Goal: Register for event/course

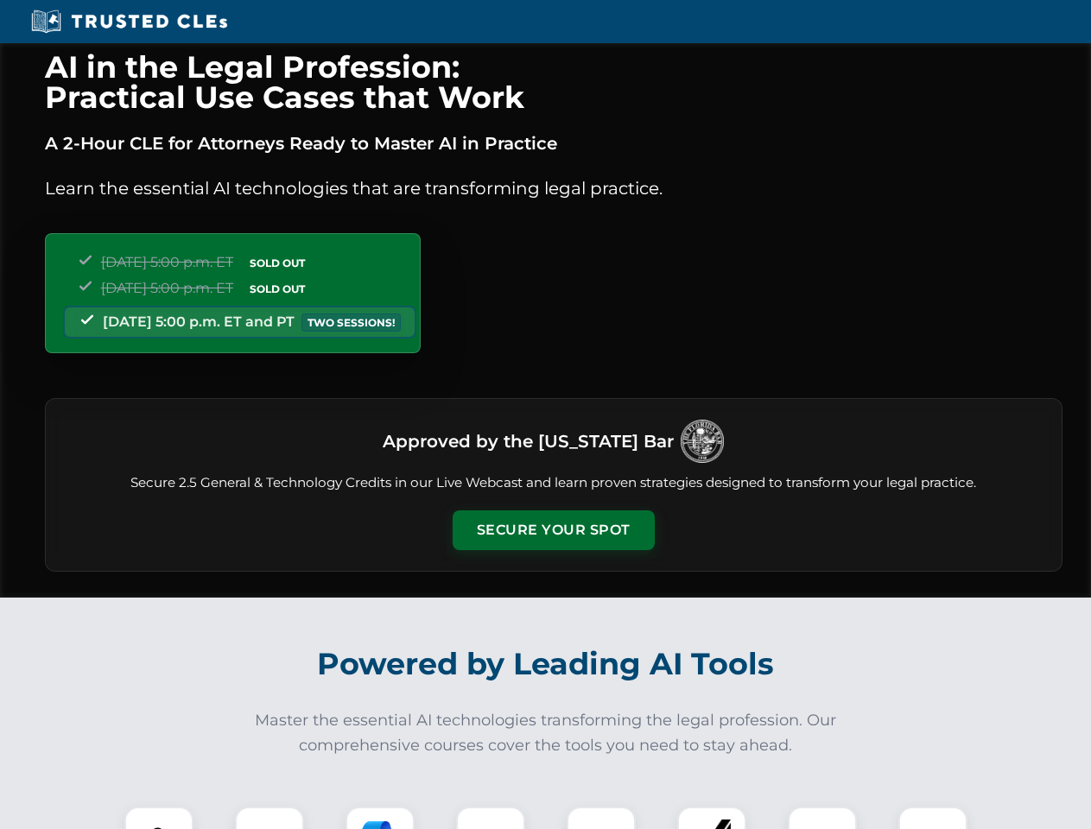
click at [553, 530] on button "Secure Your Spot" at bounding box center [554, 530] width 202 height 40
click at [159, 818] on img at bounding box center [159, 841] width 50 height 50
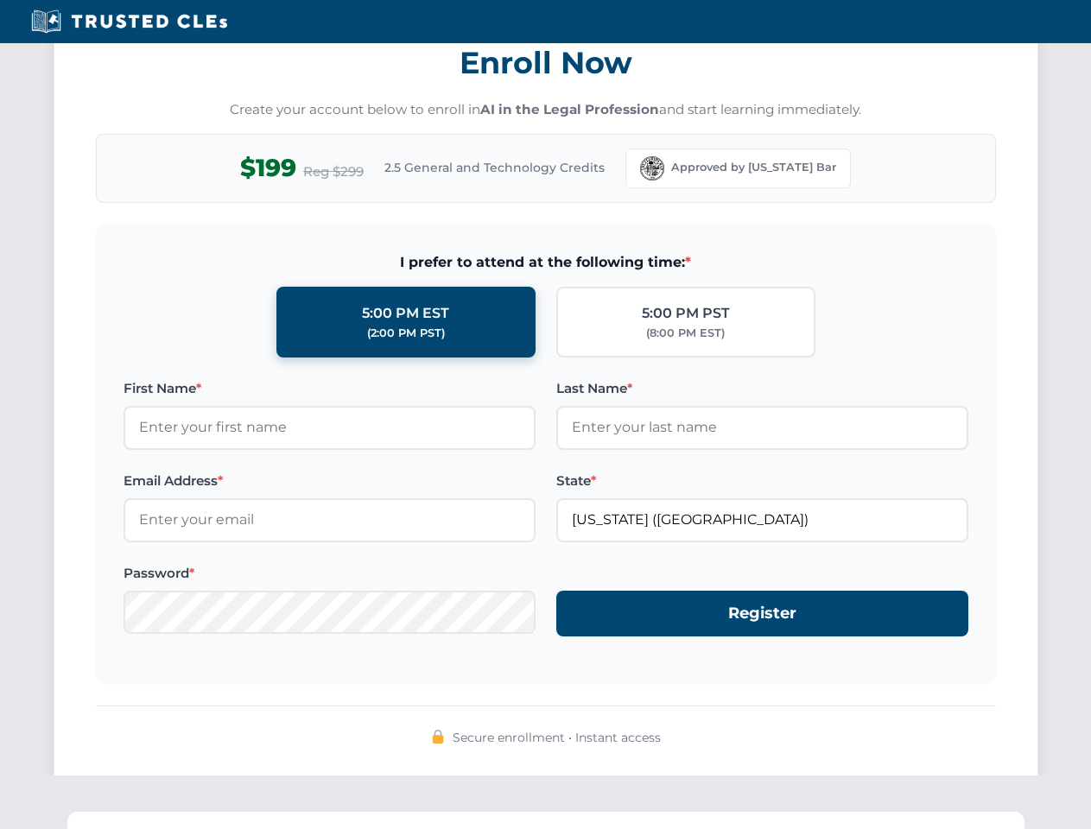
scroll to position [1695, 0]
